Goal: Task Accomplishment & Management: Manage account settings

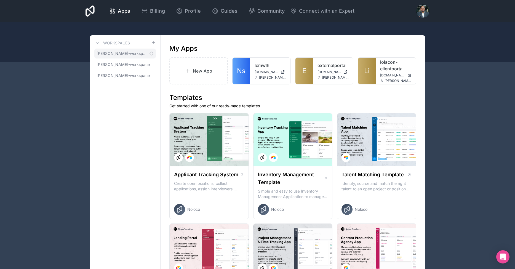
click at [122, 56] on span "[PERSON_NAME]-workspace" at bounding box center [121, 54] width 50 height 6
click at [124, 53] on span "[PERSON_NAME]-workspace" at bounding box center [121, 54] width 50 height 6
click at [103, 76] on span "[PERSON_NAME]-workspace" at bounding box center [121, 76] width 50 height 6
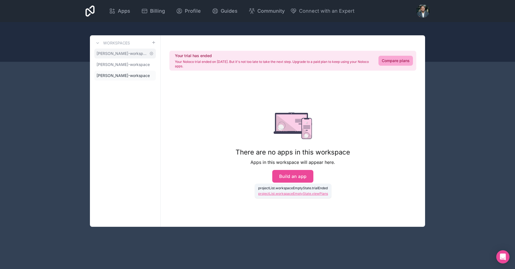
click at [115, 53] on span "[PERSON_NAME]-workspace" at bounding box center [121, 54] width 50 height 6
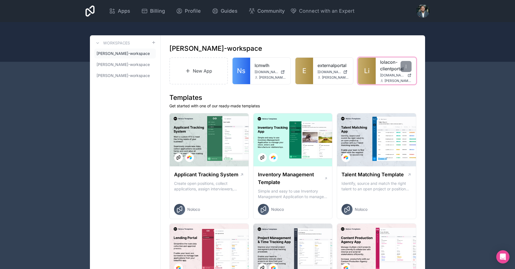
click at [409, 77] on icon at bounding box center [409, 75] width 2 height 2
click at [322, 64] on link "externalportal" at bounding box center [332, 65] width 31 height 7
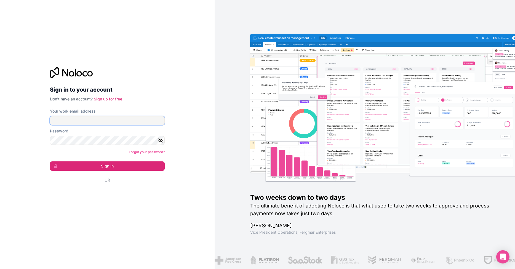
type input "**********"
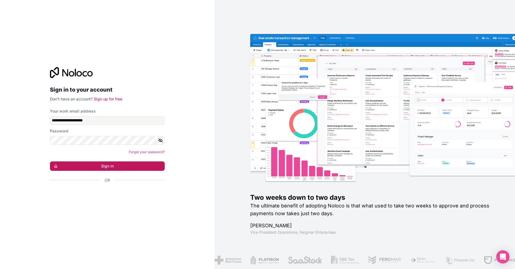
click at [97, 162] on button "Sign in" at bounding box center [107, 165] width 115 height 9
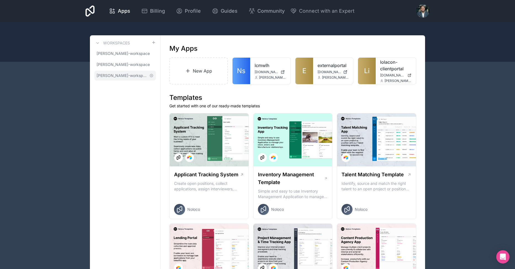
click at [132, 75] on span "[PERSON_NAME]-workspace" at bounding box center [121, 76] width 50 height 6
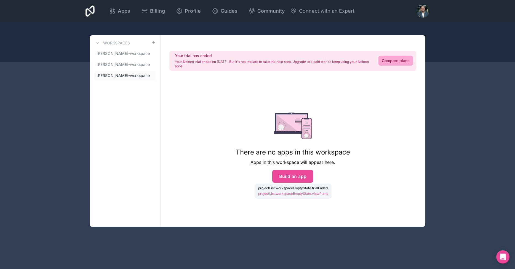
click at [95, 11] on icon at bounding box center [89, 10] width 9 height 13
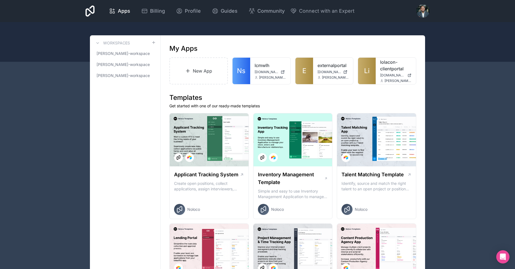
click at [423, 15] on div at bounding box center [422, 10] width 13 height 13
click at [201, 13] on span "Profile" at bounding box center [193, 11] width 16 height 8
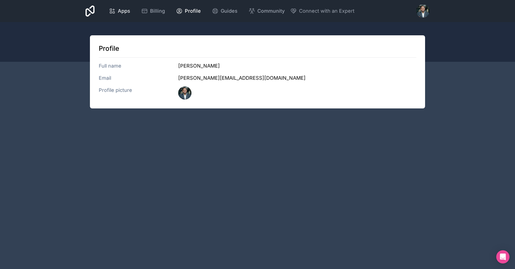
click at [135, 12] on link "Apps" at bounding box center [119, 11] width 30 height 12
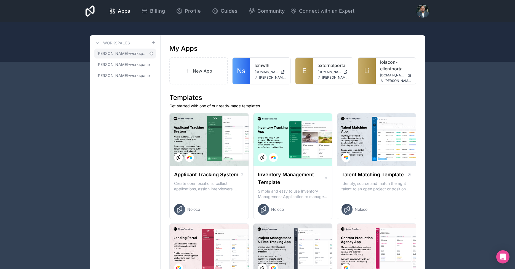
click at [152, 52] on icon at bounding box center [151, 53] width 4 height 4
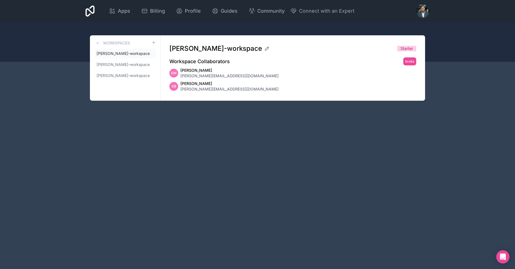
click at [206, 86] on span "[PERSON_NAME]" at bounding box center [229, 84] width 98 height 6
click at [413, 63] on button "Invite" at bounding box center [409, 61] width 13 height 8
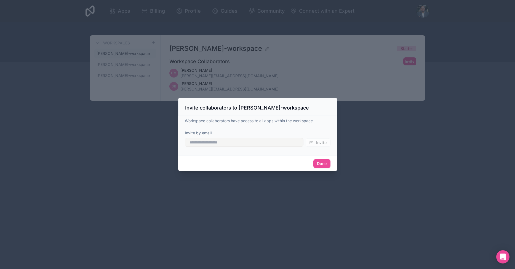
drag, startPoint x: 440, startPoint y: 175, endPoint x: 435, endPoint y: 174, distance: 5.1
click at [439, 174] on div at bounding box center [257, 134] width 515 height 269
drag, startPoint x: 324, startPoint y: 162, endPoint x: 387, endPoint y: 166, distance: 62.4
click at [325, 163] on button "Done" at bounding box center [321, 163] width 17 height 9
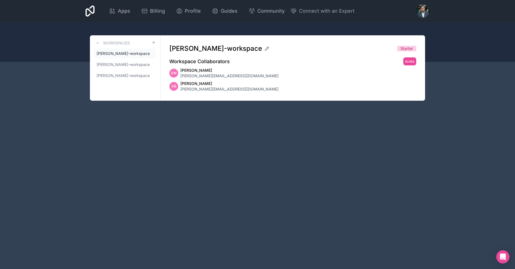
click at [387, 166] on div "Apps Billing Profile Guides Community Connect with an Expert Billing Profile Gu…" at bounding box center [257, 134] width 515 height 269
click at [422, 12] on div at bounding box center [422, 10] width 13 height 13
